Goal: Task Accomplishment & Management: Use online tool/utility

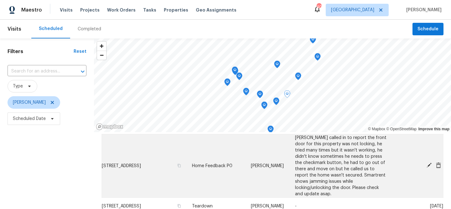
scroll to position [13, 0]
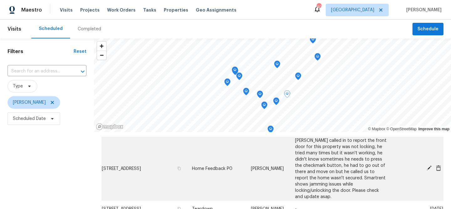
click at [429, 171] on icon at bounding box center [428, 168] width 5 height 5
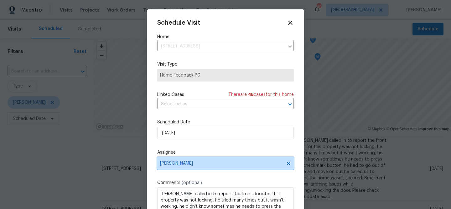
click at [215, 161] on span "[PERSON_NAME]" at bounding box center [225, 163] width 137 height 13
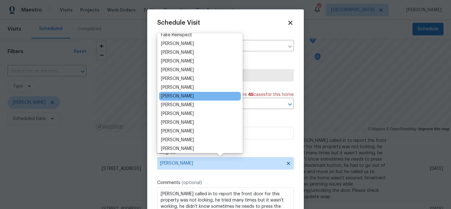
scroll to position [39, 0]
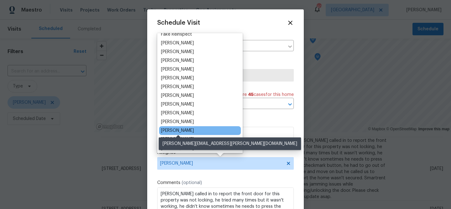
click at [194, 131] on div "[PERSON_NAME]" at bounding box center [177, 131] width 33 height 6
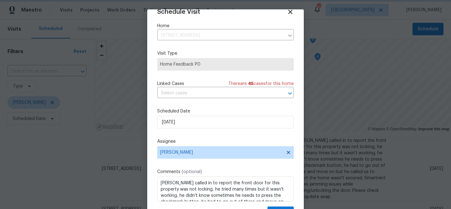
scroll to position [28, 0]
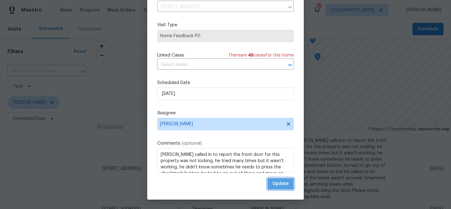
click at [280, 182] on span "Update" at bounding box center [280, 184] width 16 height 8
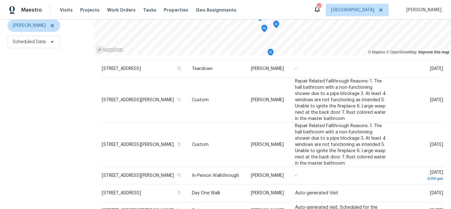
scroll to position [90, 0]
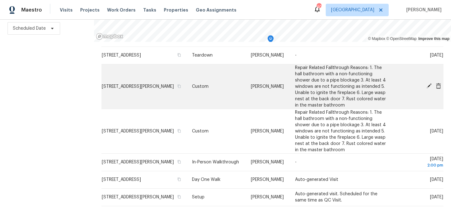
click at [439, 89] on icon at bounding box center [438, 86] width 5 height 6
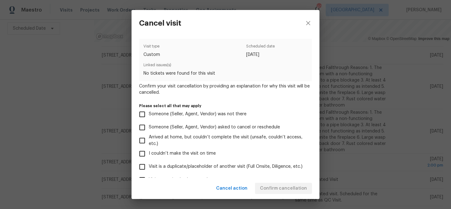
click at [144, 165] on input "Visit is a duplicate/placeholder of another visit (Full Onsite, Diligence, etc.)" at bounding box center [142, 167] width 13 height 13
checkbox input "true"
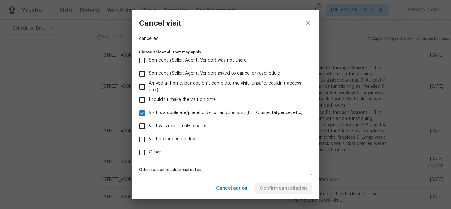
scroll to position [67, 0]
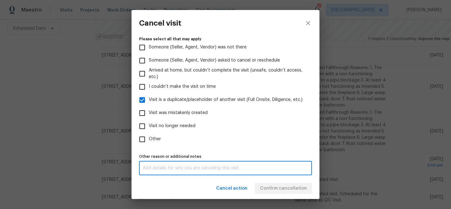
click at [160, 167] on textarea at bounding box center [225, 168] width 165 height 4
type textarea "duplicate"
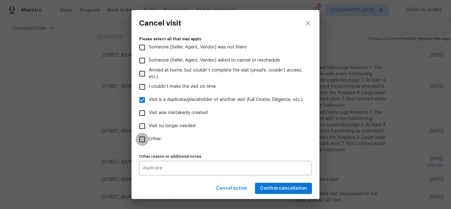
click at [141, 138] on input "Other" at bounding box center [142, 139] width 13 height 13
checkbox input "true"
click at [292, 189] on span "Confirm cancellation" at bounding box center [283, 189] width 47 height 8
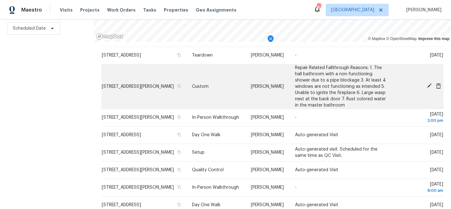
scroll to position [0, 0]
